Goal: Information Seeking & Learning: Learn about a topic

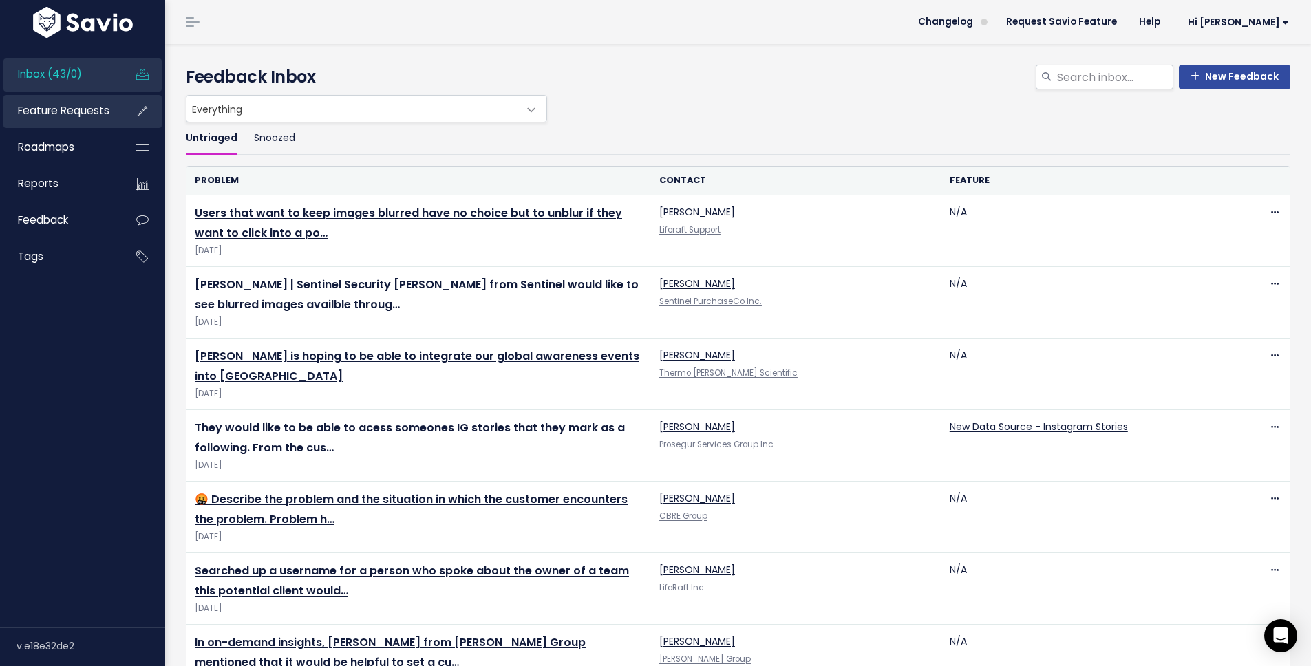
click at [93, 112] on span "Feature Requests" at bounding box center [64, 110] width 92 height 14
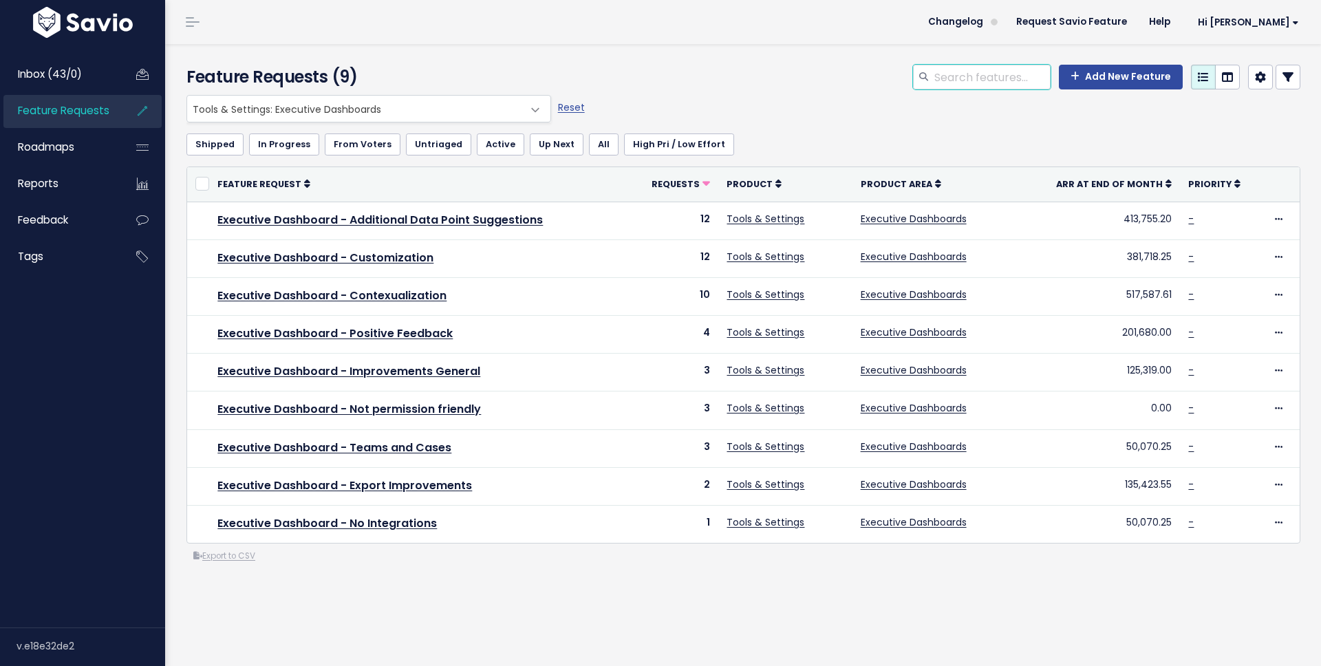
click at [990, 86] on input "search" at bounding box center [992, 77] width 118 height 25
type input "executive dashboard notes"
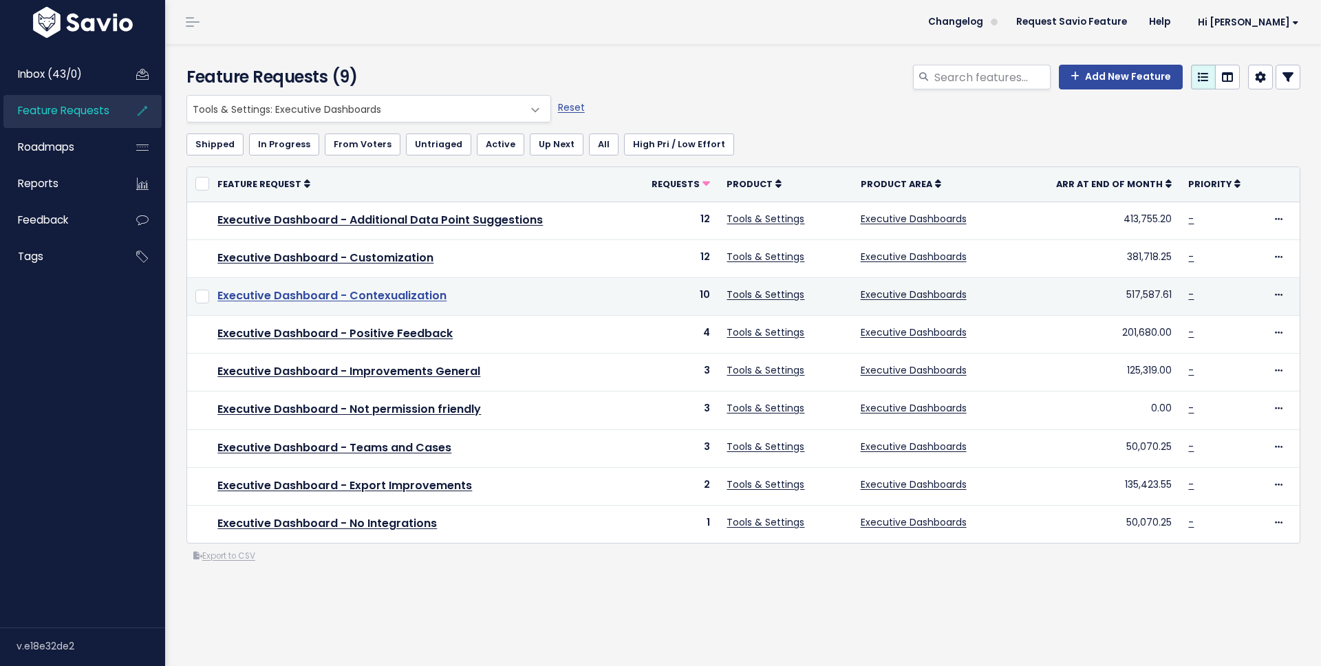
click at [401, 290] on link "Executive Dashboard - Contexualization" at bounding box center [331, 296] width 229 height 16
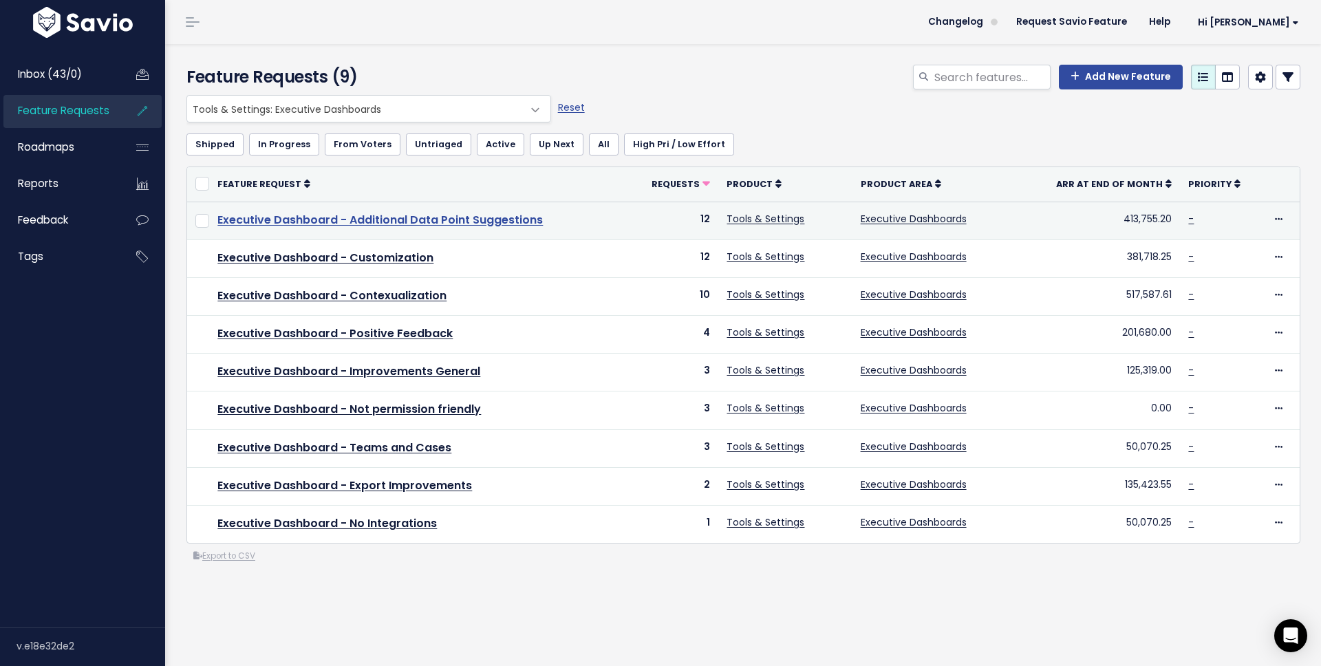
click at [437, 224] on link "Executive Dashboard - Additional Data Point Suggestions" at bounding box center [380, 220] width 326 height 16
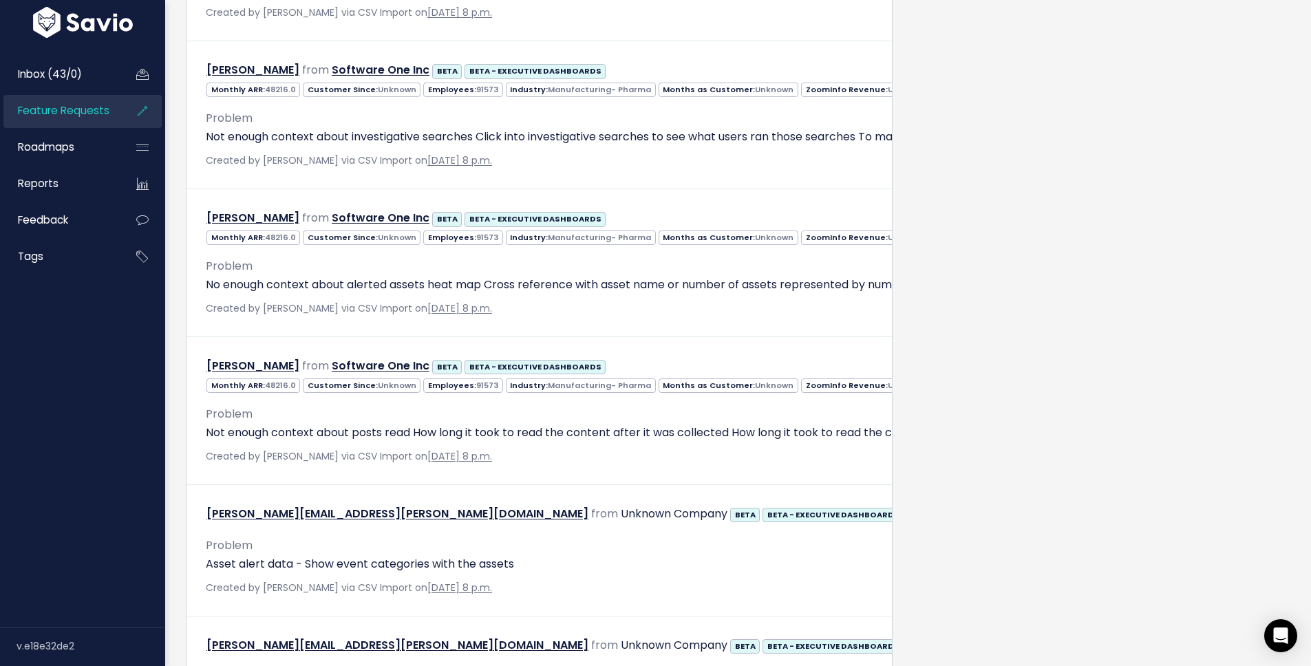
scroll to position [2343, 0]
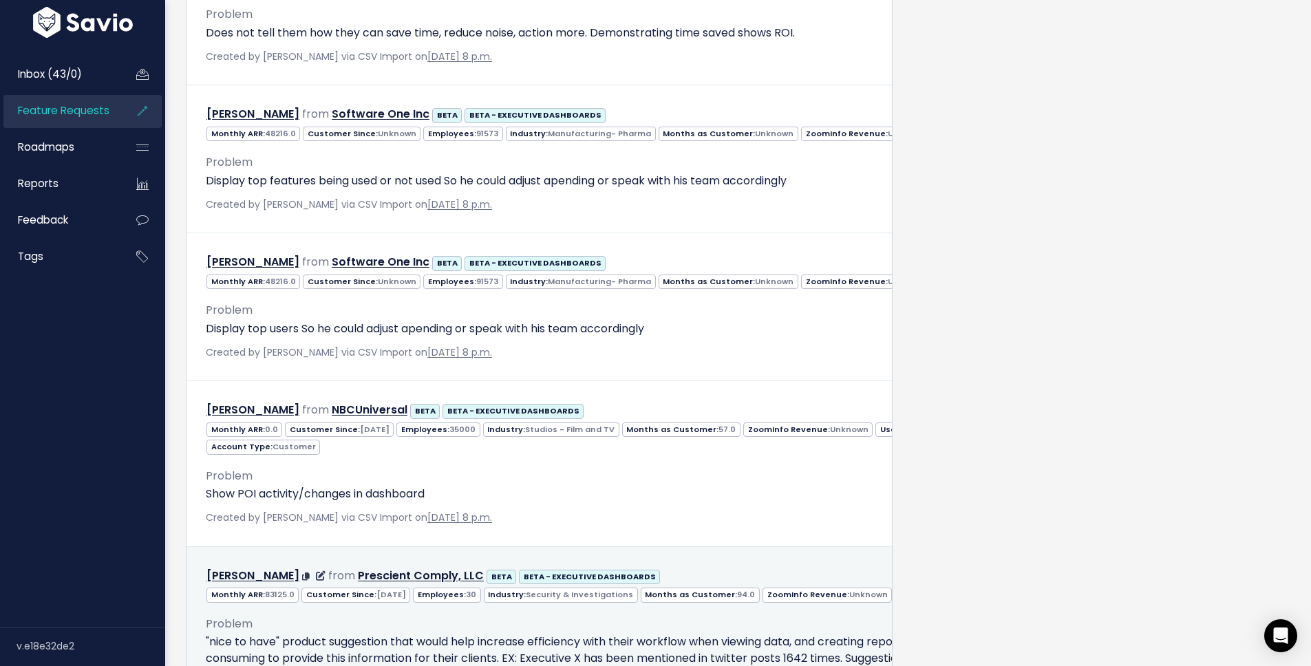
scroll to position [3164, 0]
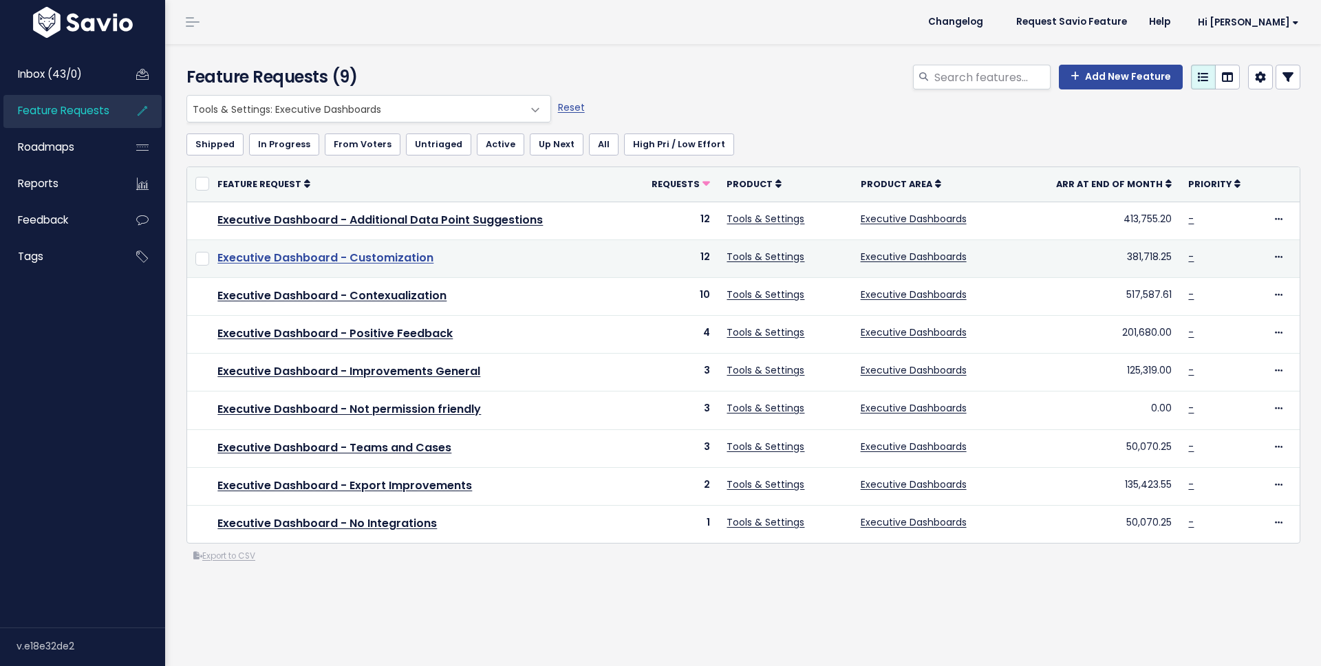
click at [385, 254] on link "Executive Dashboard - Customization" at bounding box center [325, 258] width 216 height 16
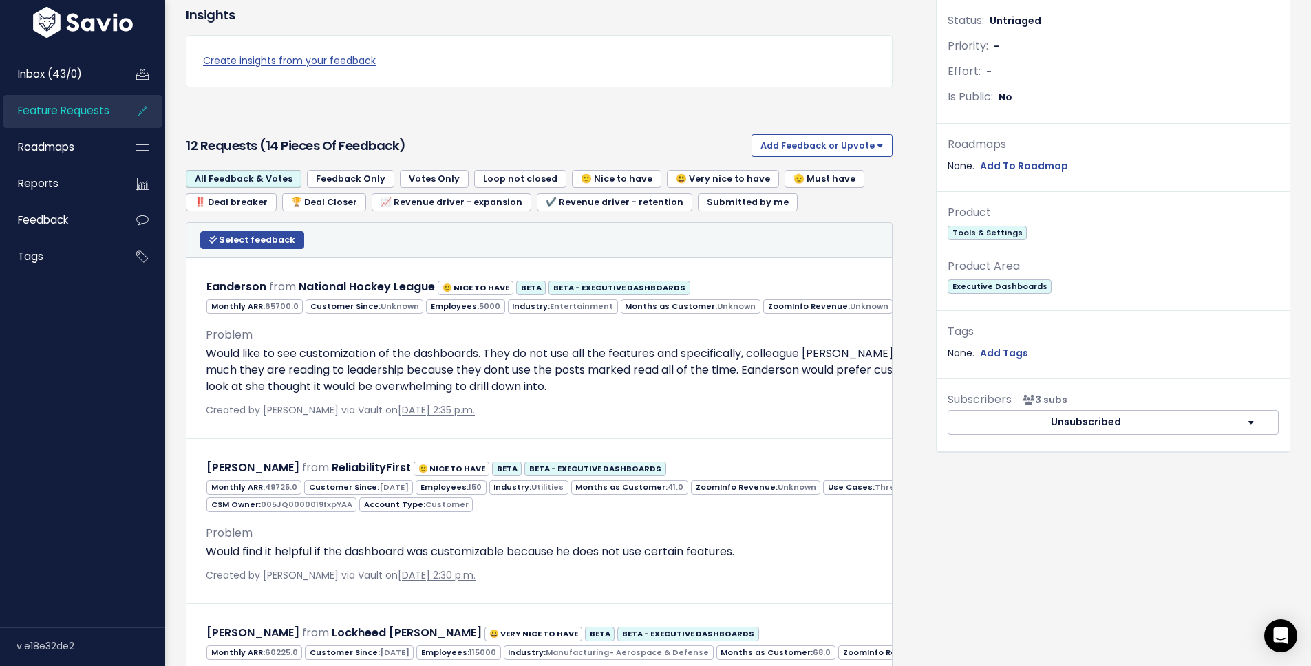
scroll to position [368, 0]
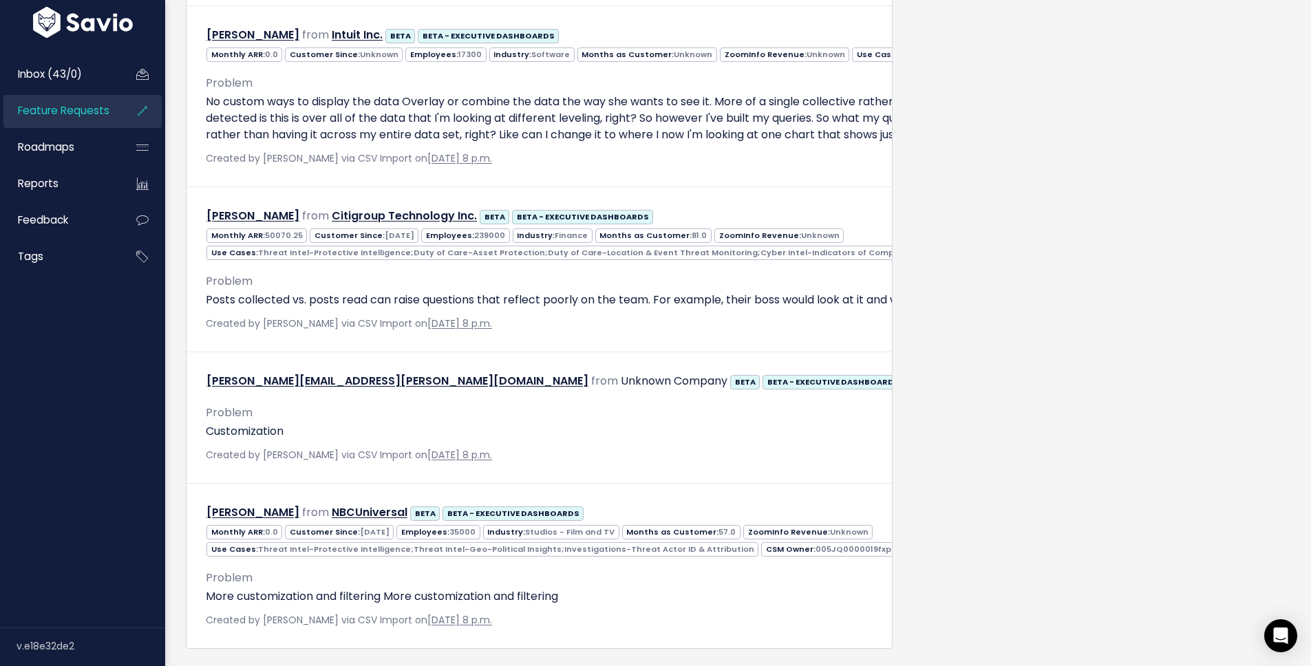
scroll to position [2474, 0]
